Goal: Task Accomplishment & Management: Manage account settings

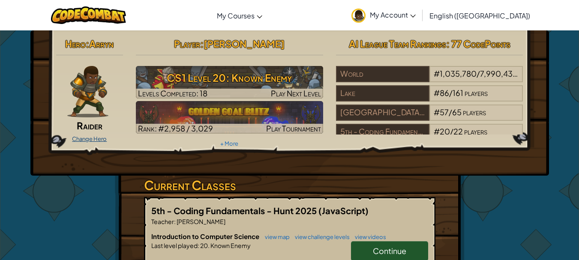
click at [96, 141] on link "Change Hero" at bounding box center [89, 138] width 35 height 7
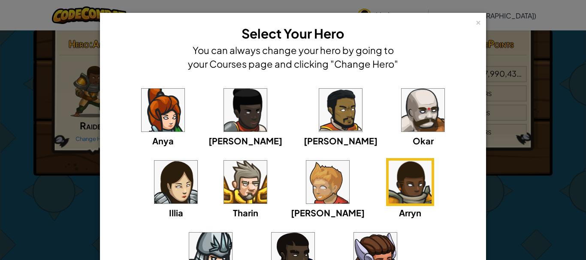
click at [154, 123] on img at bounding box center [162, 110] width 43 height 43
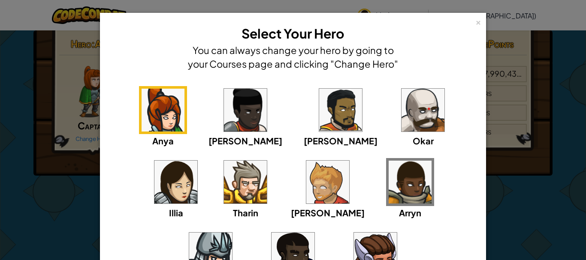
click at [388, 166] on img at bounding box center [409, 182] width 43 height 43
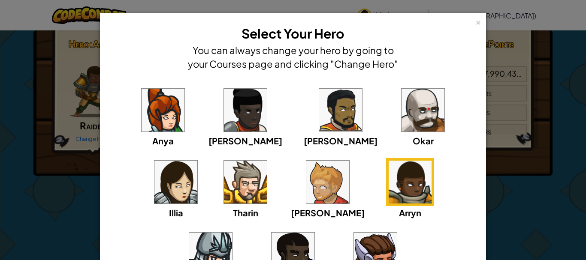
click at [388, 189] on img at bounding box center [409, 182] width 43 height 43
click at [306, 177] on img at bounding box center [327, 182] width 43 height 43
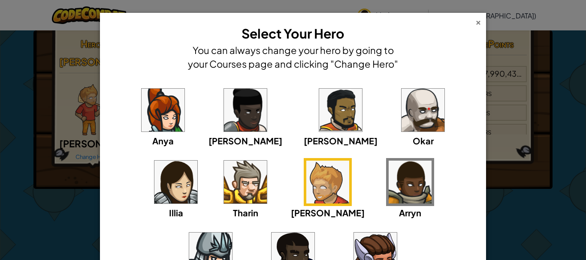
click at [475, 18] on div "×" at bounding box center [478, 21] width 6 height 9
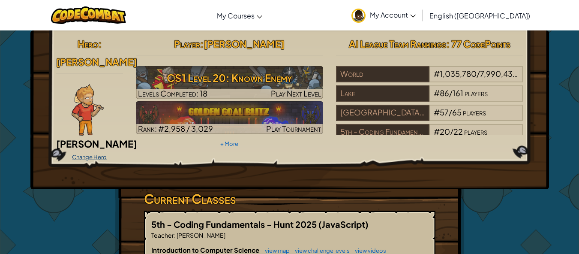
click at [99, 153] on link "Change Hero" at bounding box center [89, 156] width 35 height 7
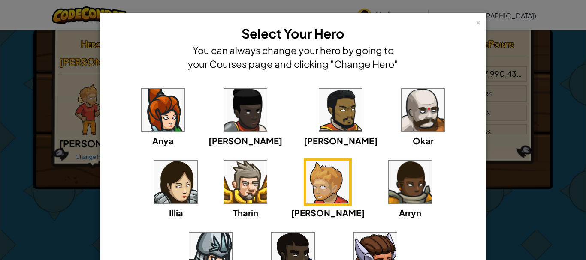
click at [388, 179] on img at bounding box center [409, 182] width 43 height 43
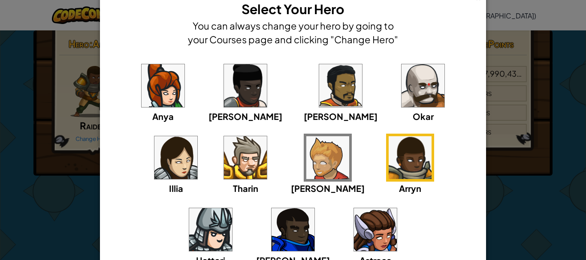
scroll to position [24, 0]
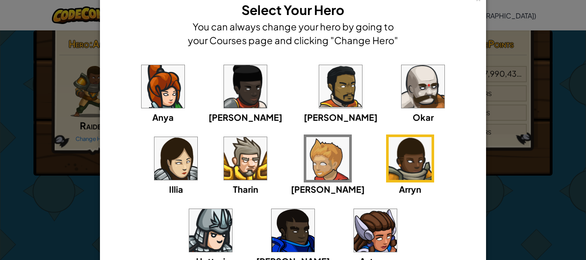
click at [354, 210] on img at bounding box center [375, 230] width 43 height 43
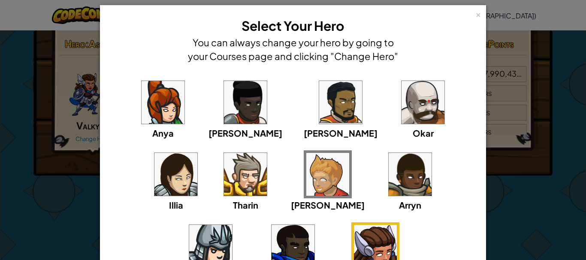
scroll to position [0, 0]
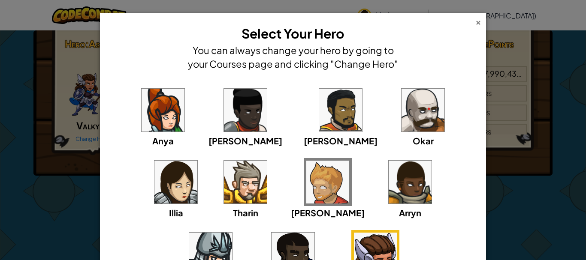
click at [476, 25] on div "×" at bounding box center [478, 21] width 6 height 9
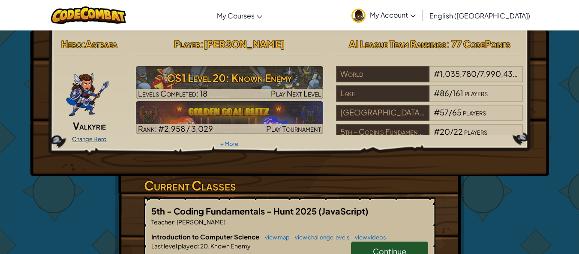
drag, startPoint x: 82, startPoint y: 137, endPoint x: 83, endPoint y: 141, distance: 4.3
click at [83, 141] on link "Change Hero" at bounding box center [89, 138] width 35 height 7
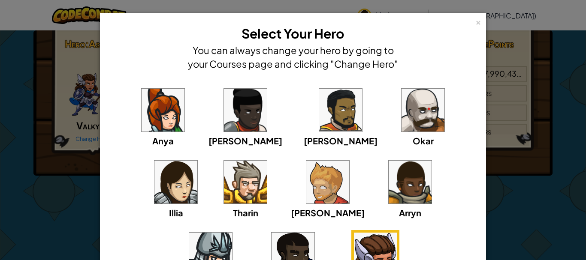
click at [388, 187] on img at bounding box center [409, 182] width 43 height 43
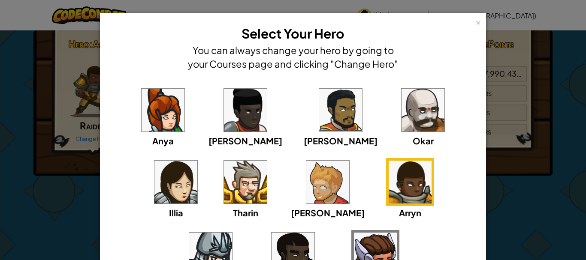
click at [224, 189] on img at bounding box center [245, 182] width 43 height 43
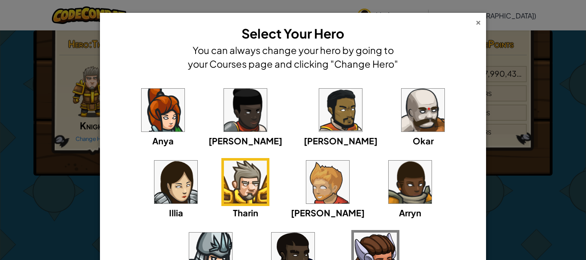
click at [475, 18] on div "×" at bounding box center [478, 21] width 6 height 9
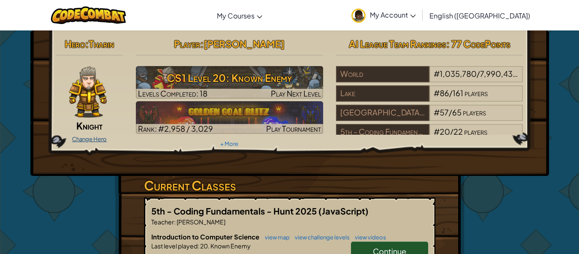
click at [83, 142] on link "Change Hero" at bounding box center [89, 138] width 35 height 7
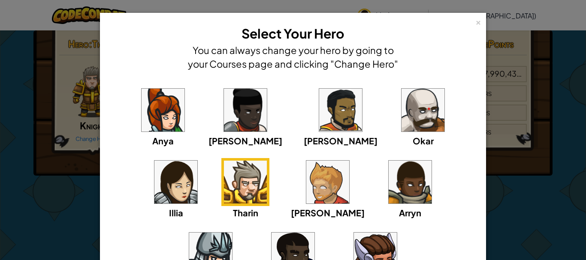
drag, startPoint x: 83, startPoint y: 142, endPoint x: 310, endPoint y: 162, distance: 228.0
drag, startPoint x: 310, startPoint y: 162, endPoint x: 306, endPoint y: 181, distance: 19.6
click at [388, 181] on img at bounding box center [409, 182] width 43 height 43
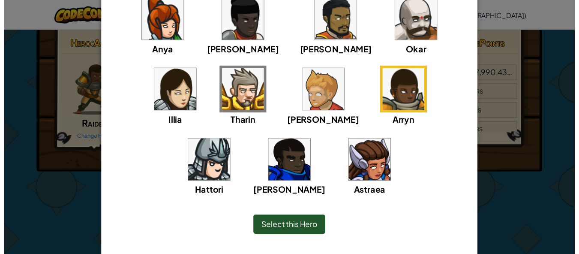
scroll to position [109, 0]
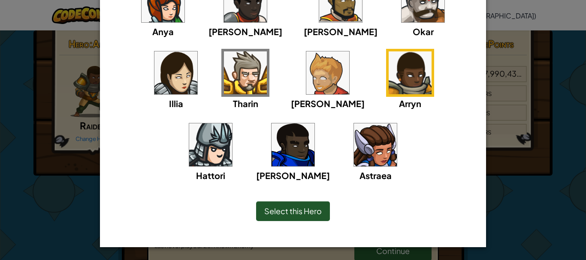
click at [308, 216] on div "Select this Hero" at bounding box center [293, 211] width 74 height 20
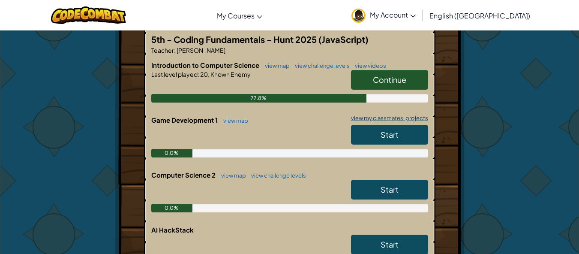
scroll to position [129, 0]
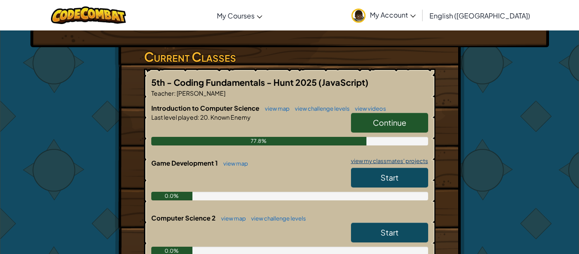
click at [381, 120] on span "Continue" at bounding box center [389, 122] width 33 height 10
